Goal: Information Seeking & Learning: Learn about a topic

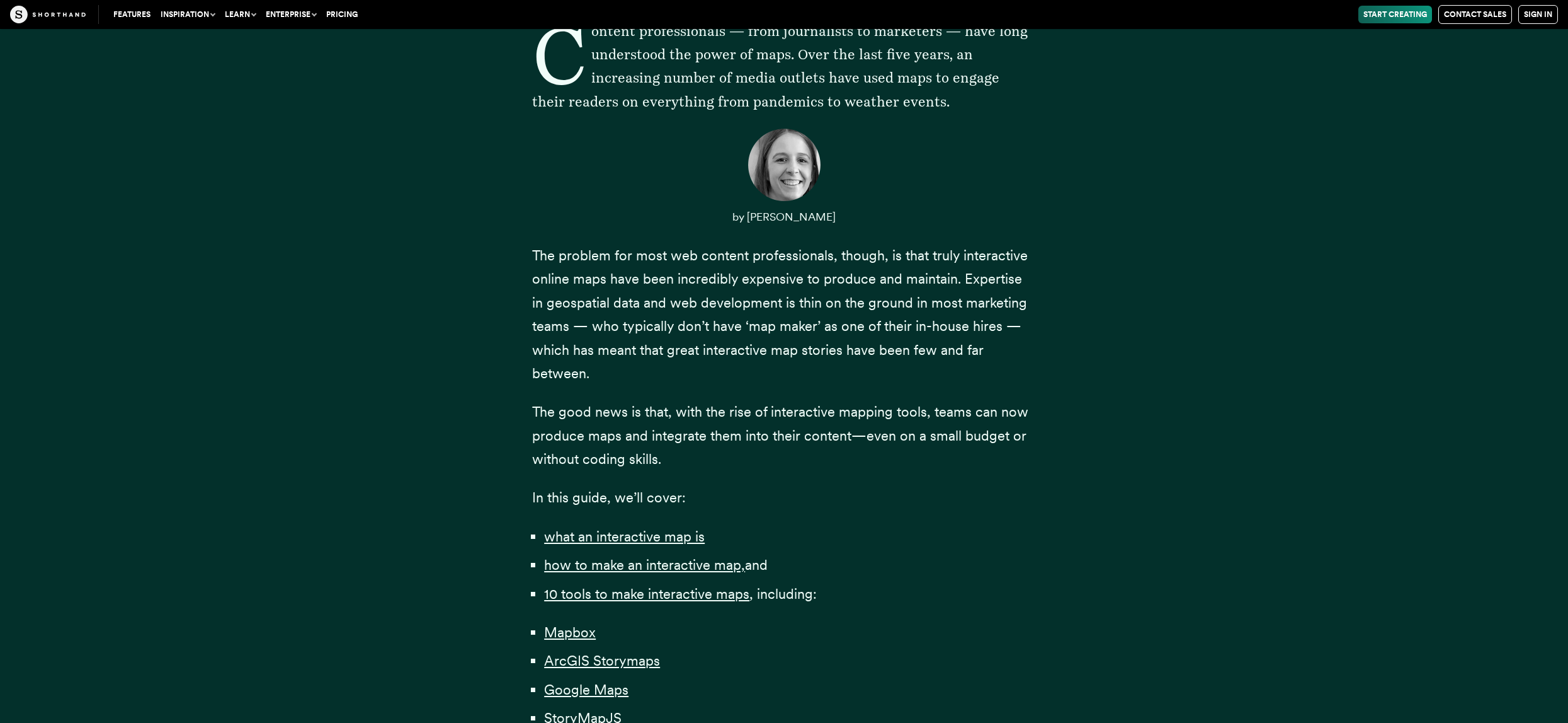
scroll to position [715, 0]
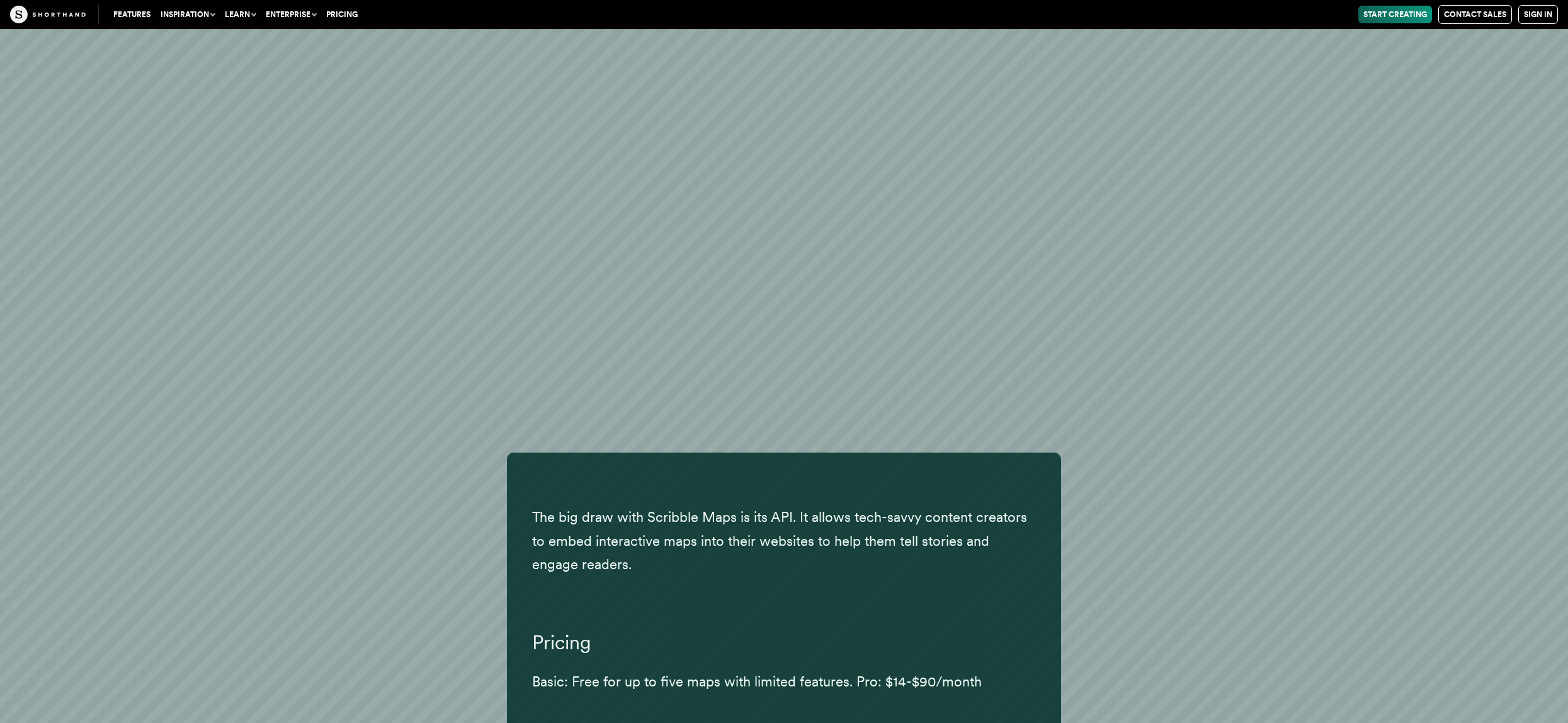
scroll to position [35626, 0]
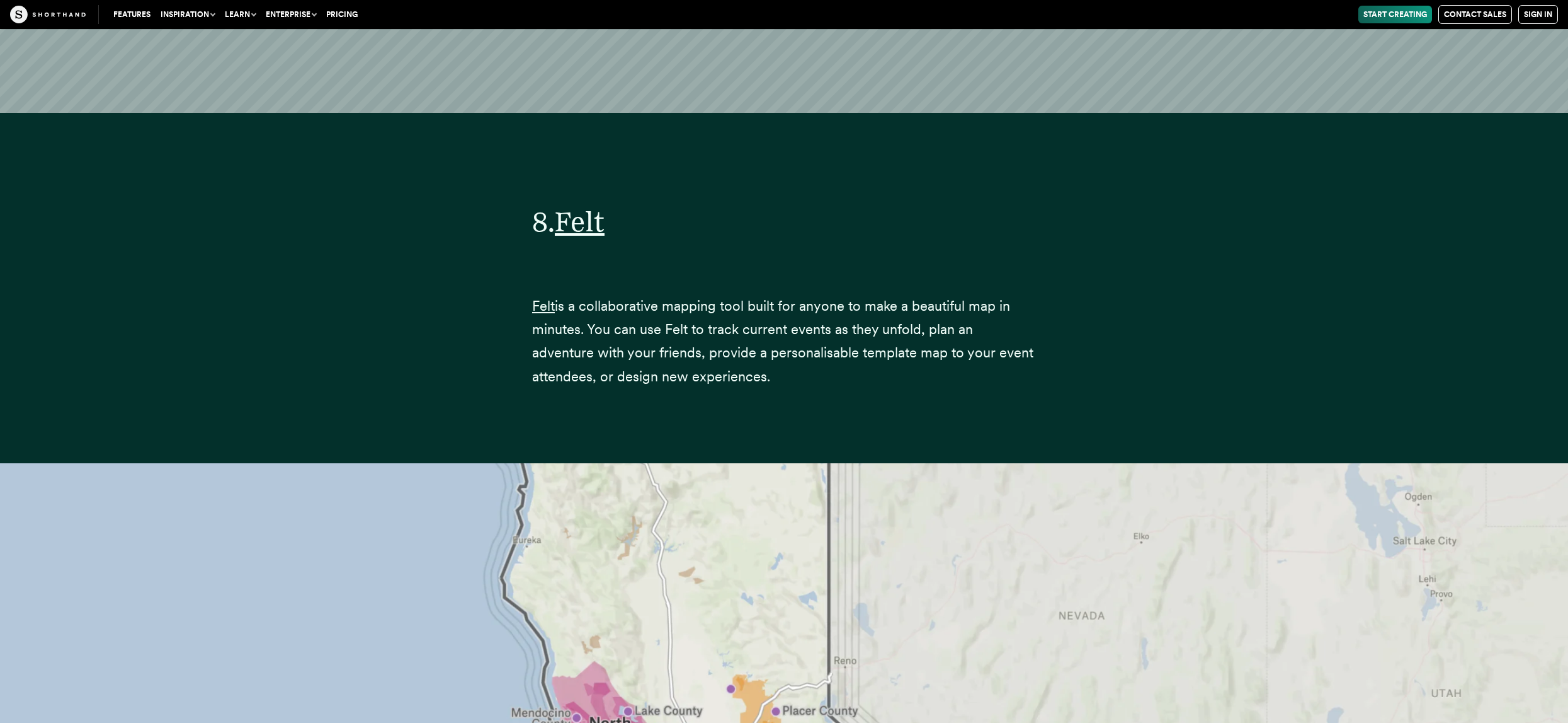
scroll to position [27380, 0]
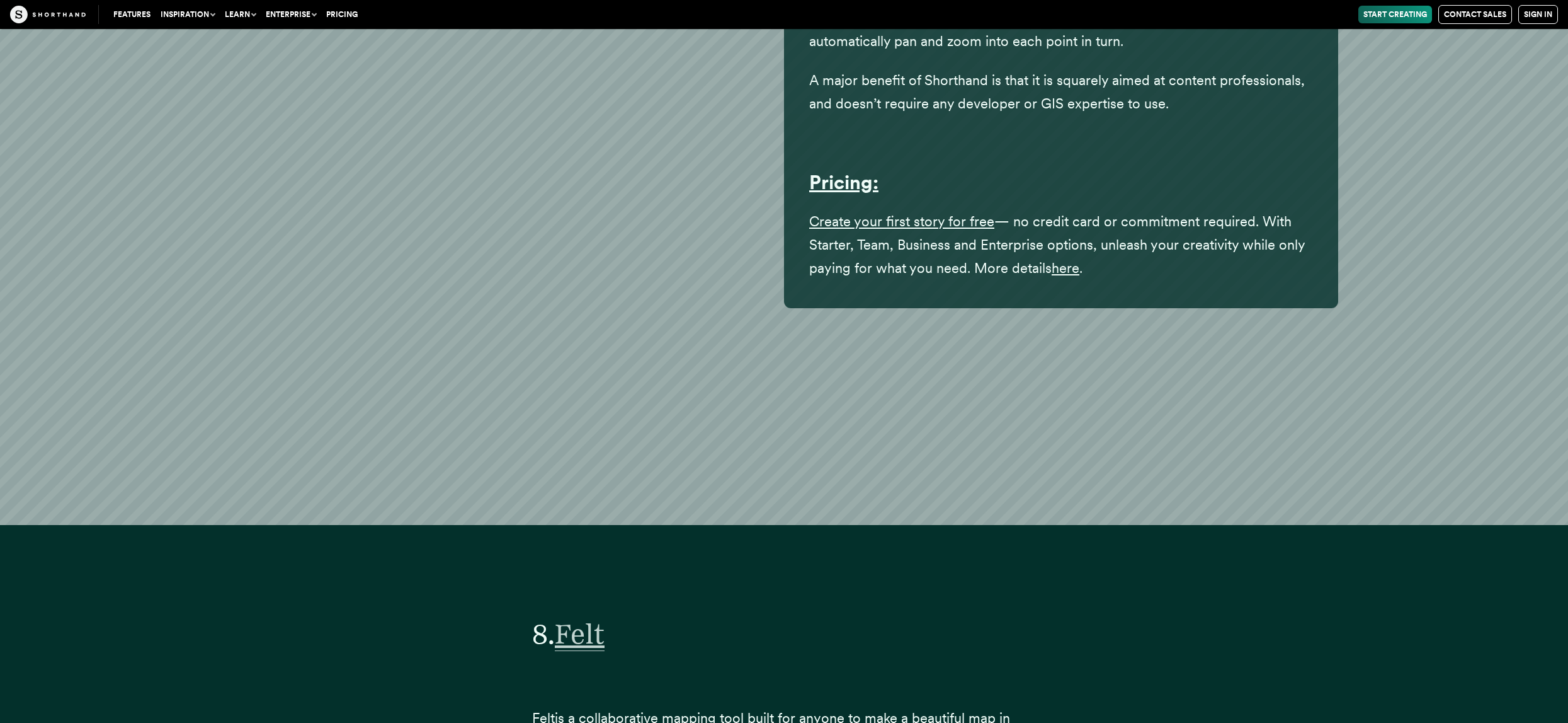
click at [589, 617] on span "Felt" at bounding box center [579, 634] width 50 height 34
